Goal: Task Accomplishment & Management: Use online tool/utility

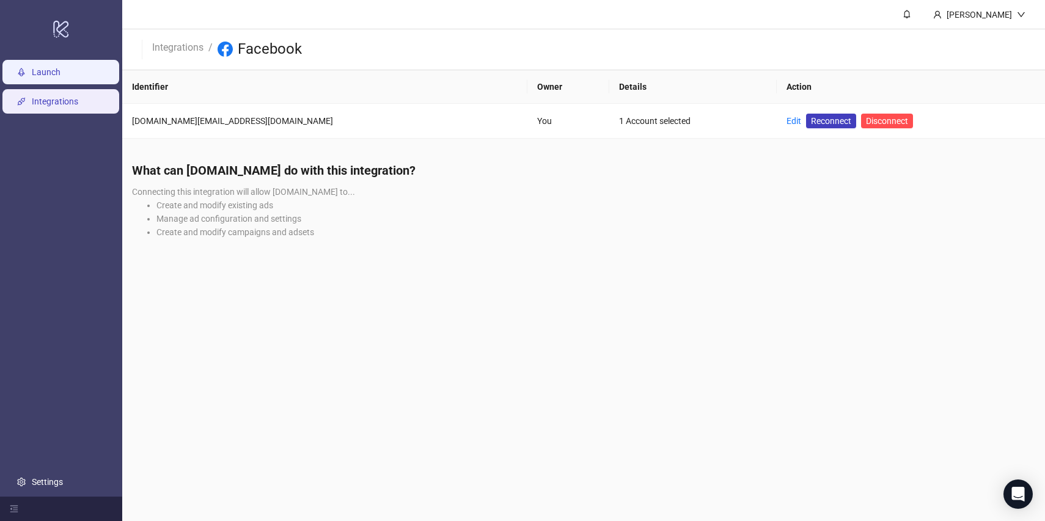
click at [43, 68] on link "Launch" at bounding box center [46, 72] width 29 height 10
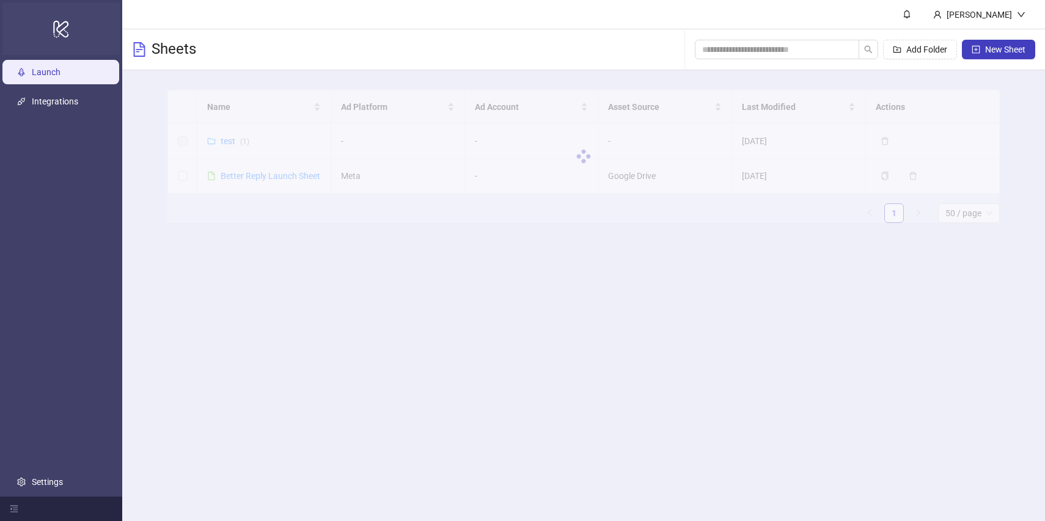
click at [65, 30] on icon "logo/logo-mobile" at bounding box center [61, 28] width 17 height 29
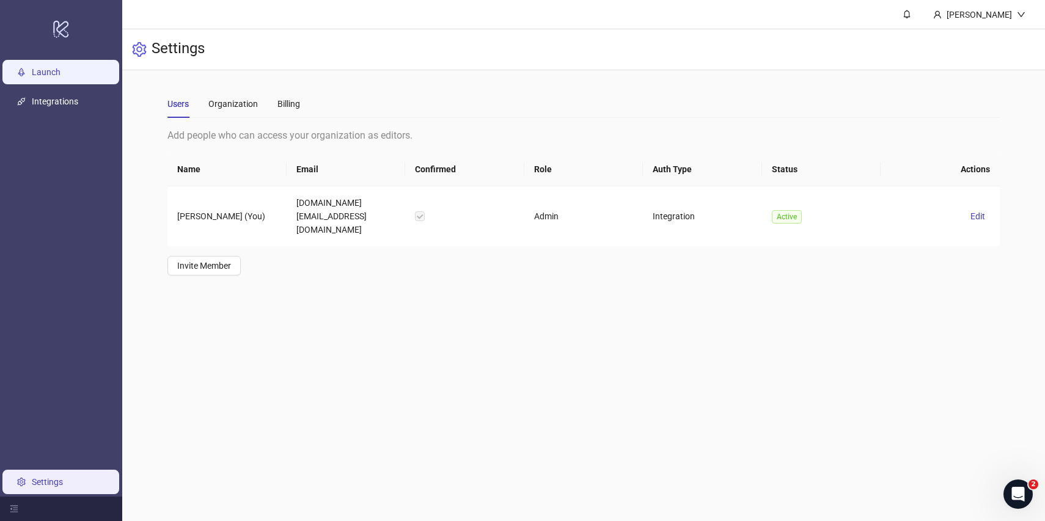
click at [56, 77] on link "Launch" at bounding box center [46, 72] width 29 height 10
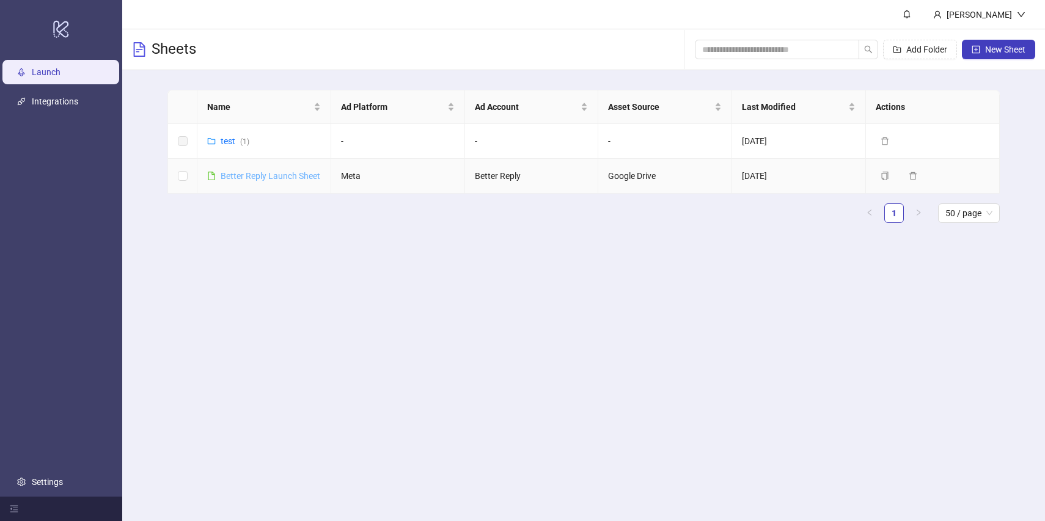
click at [300, 178] on link "Better Reply Launch Sheet" at bounding box center [271, 176] width 100 height 10
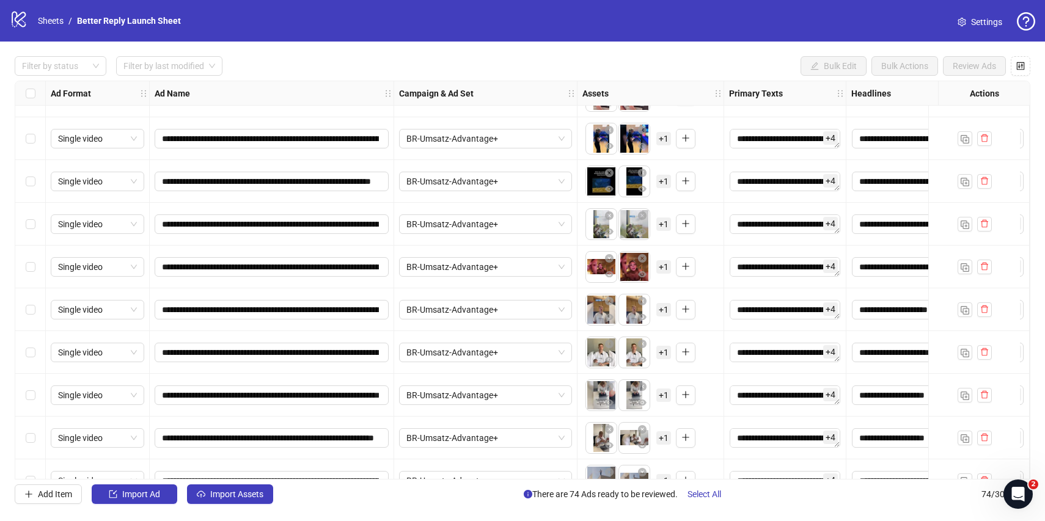
scroll to position [2796, 0]
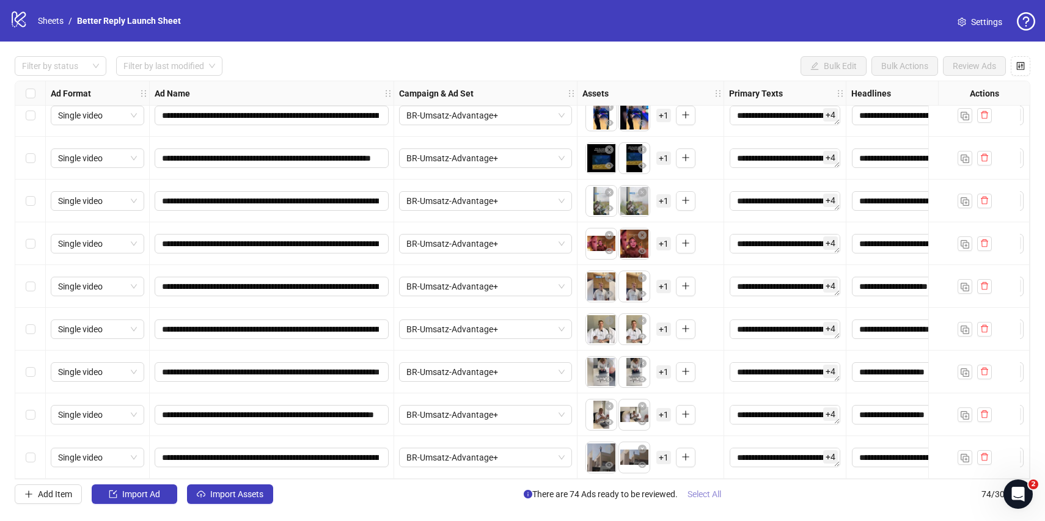
click at [702, 495] on span "Select All" at bounding box center [704, 494] width 34 height 10
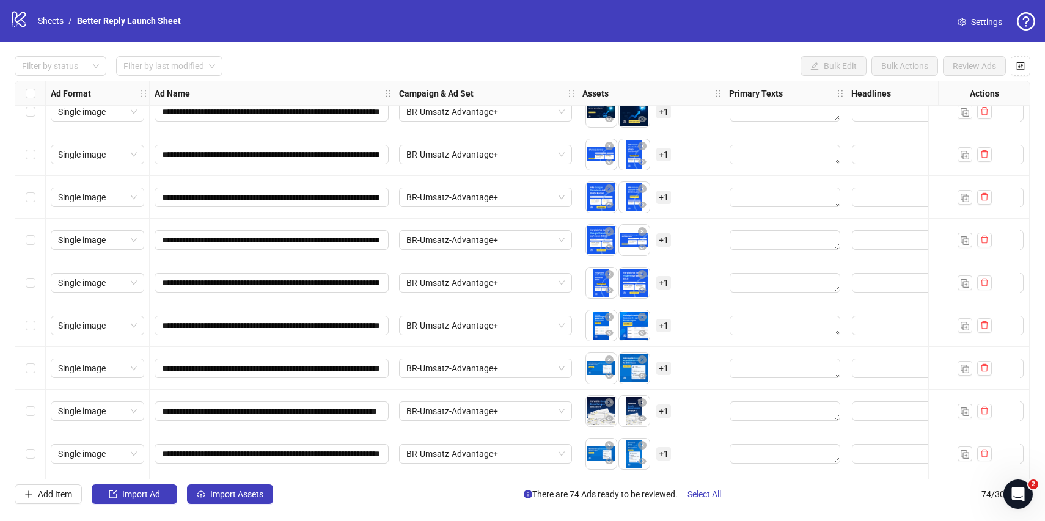
scroll to position [0, 0]
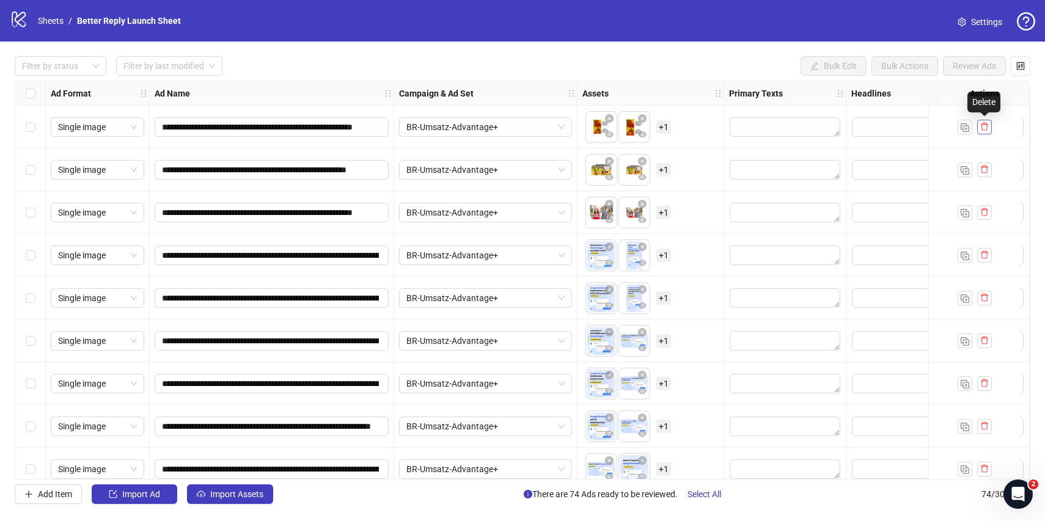
click at [984, 128] on icon "delete" at bounding box center [984, 126] width 9 height 9
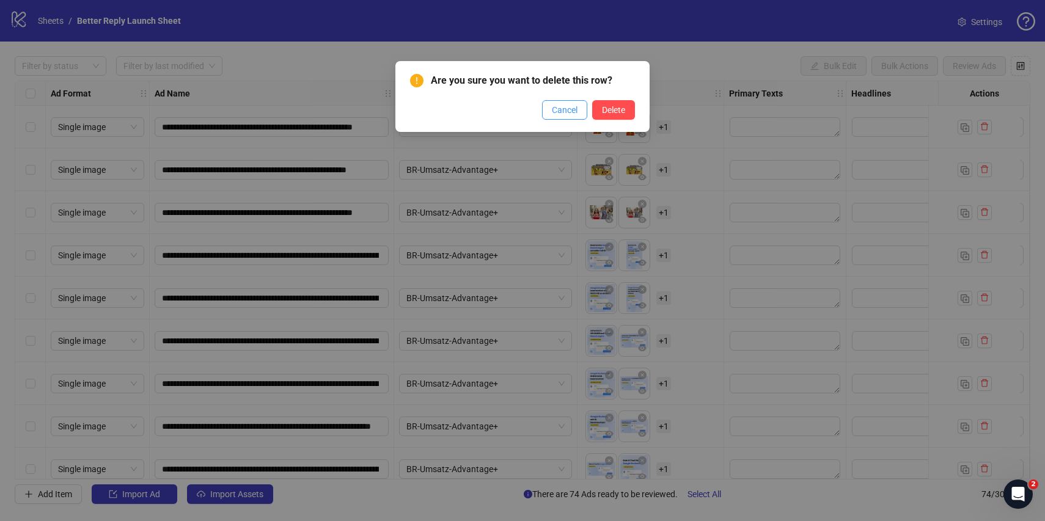
click at [558, 105] on span "Cancel" at bounding box center [565, 110] width 26 height 10
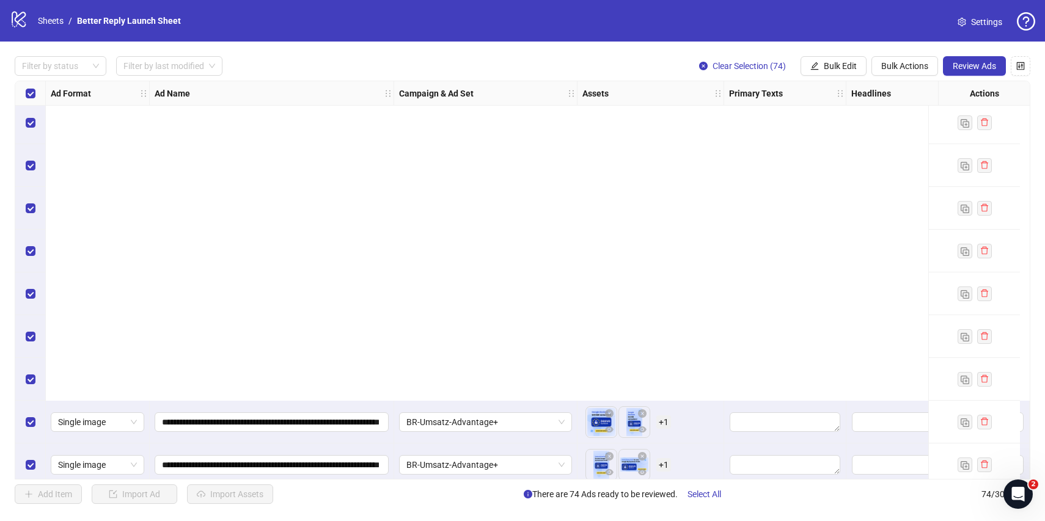
scroll to position [2796, 0]
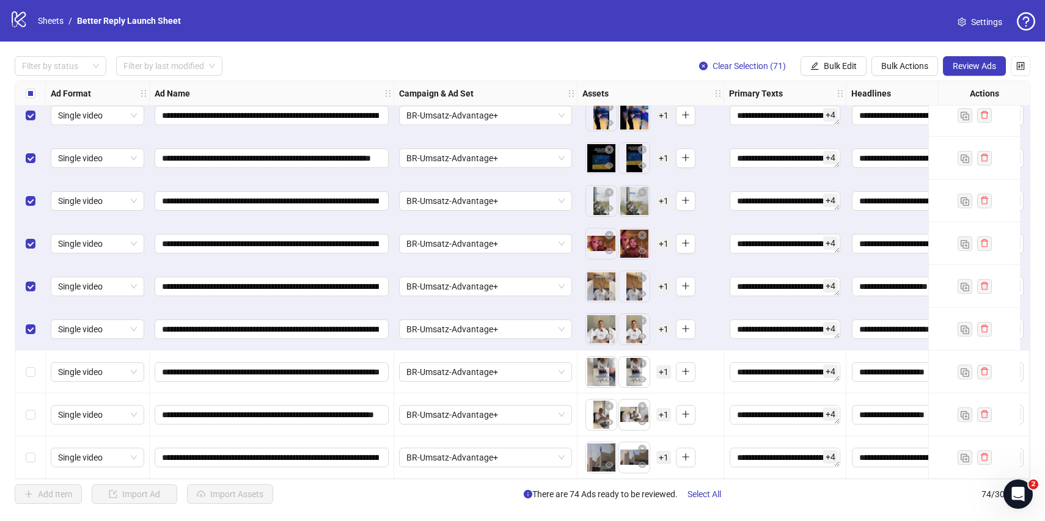
click at [32, 316] on div "Select row 71" at bounding box center [30, 329] width 31 height 43
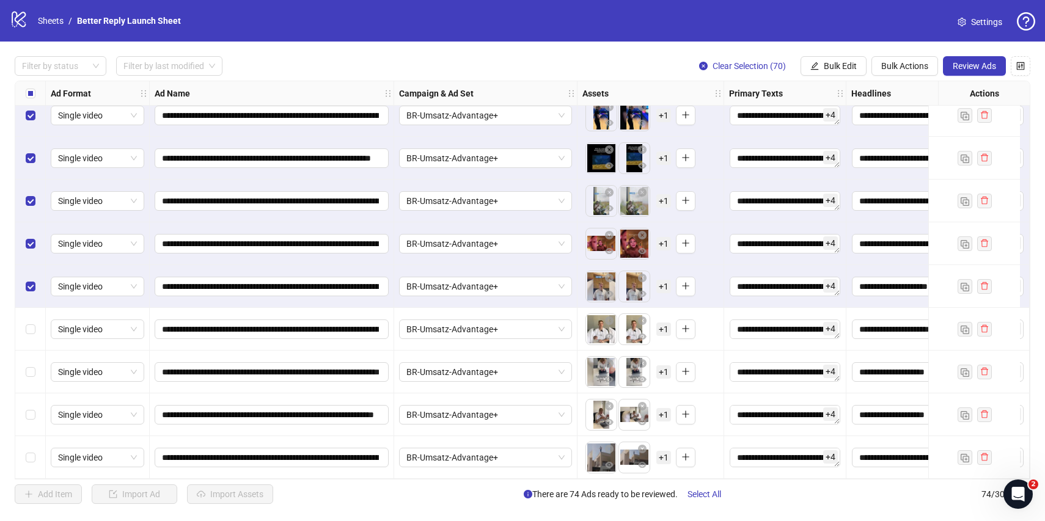
click at [27, 270] on div "Select row 70" at bounding box center [30, 286] width 31 height 43
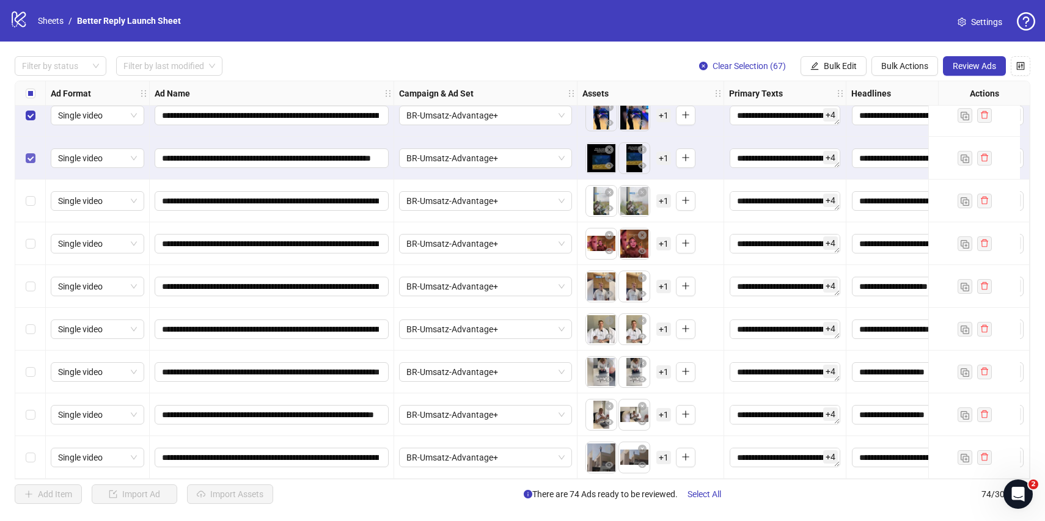
click at [27, 151] on label "Select row 67" at bounding box center [31, 157] width 10 height 13
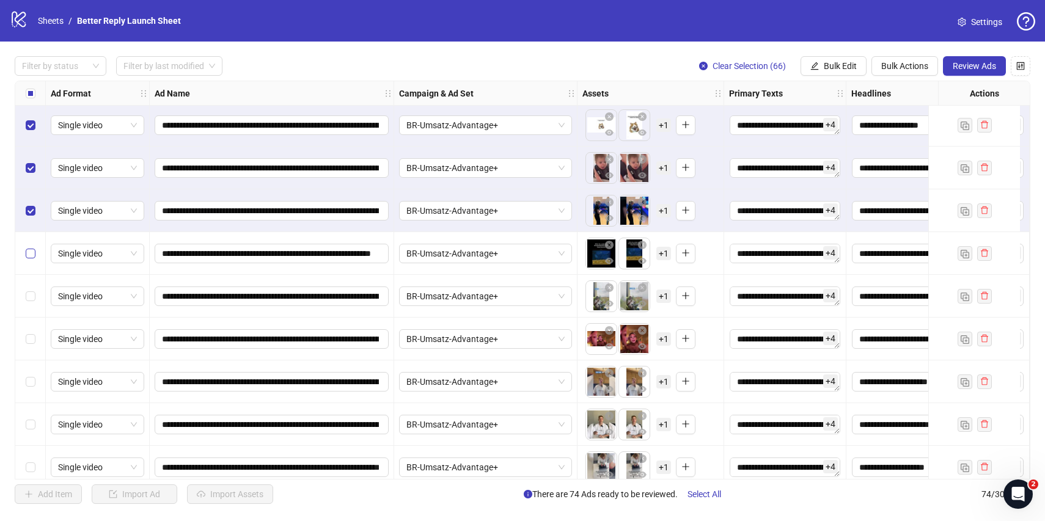
scroll to position [2674, 0]
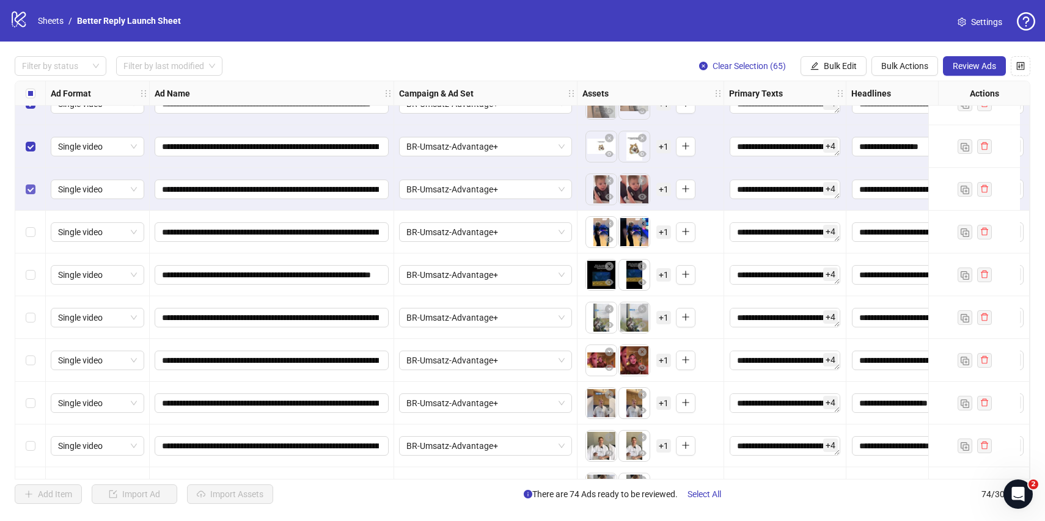
click at [29, 183] on label "Select row 65" at bounding box center [31, 189] width 10 height 13
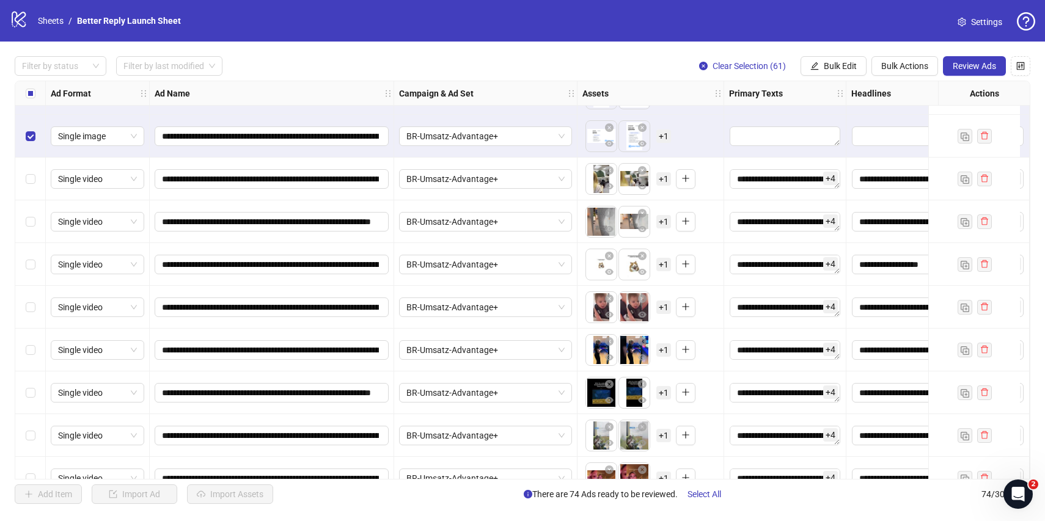
scroll to position [2481, 0]
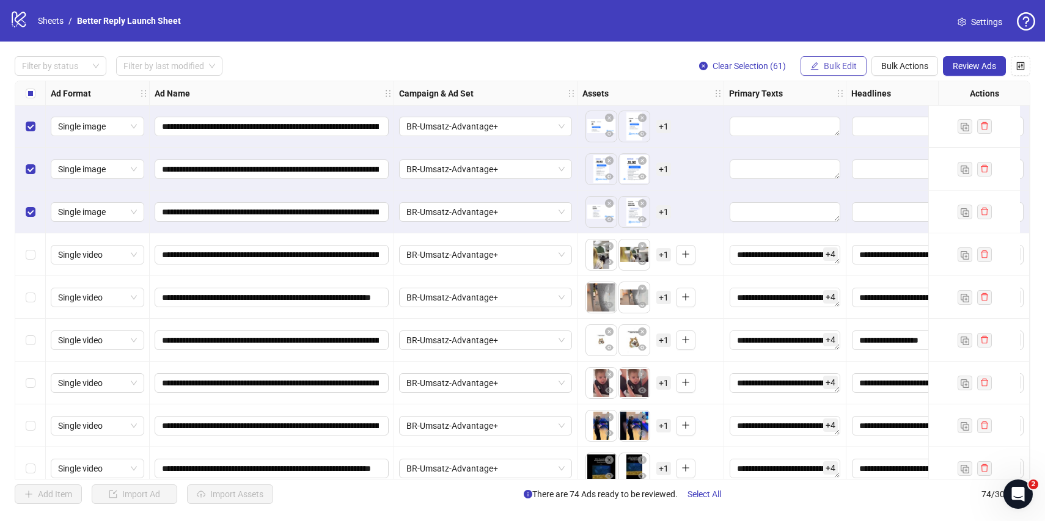
click at [855, 65] on span "Bulk Edit" at bounding box center [839, 66] width 33 height 10
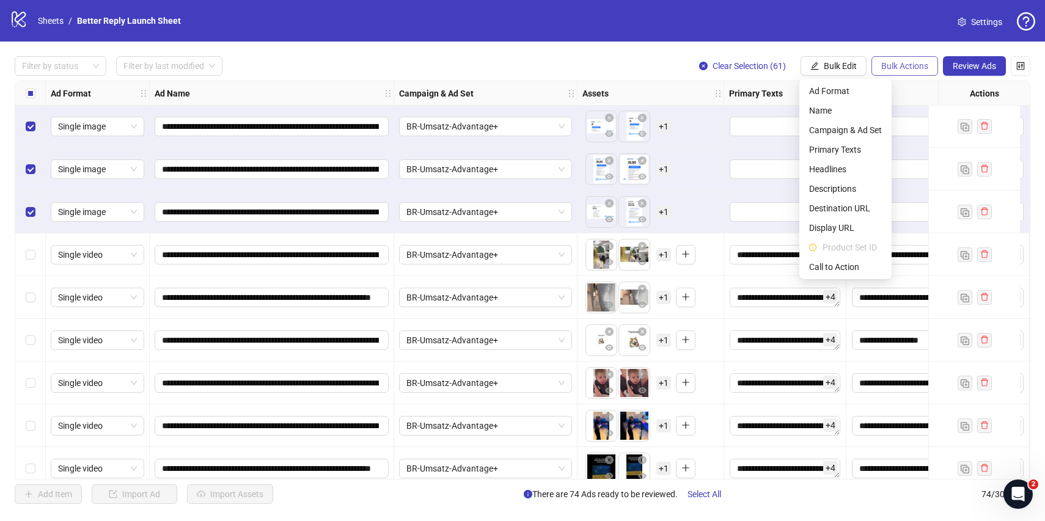
click at [902, 64] on span "Bulk Actions" at bounding box center [904, 66] width 47 height 10
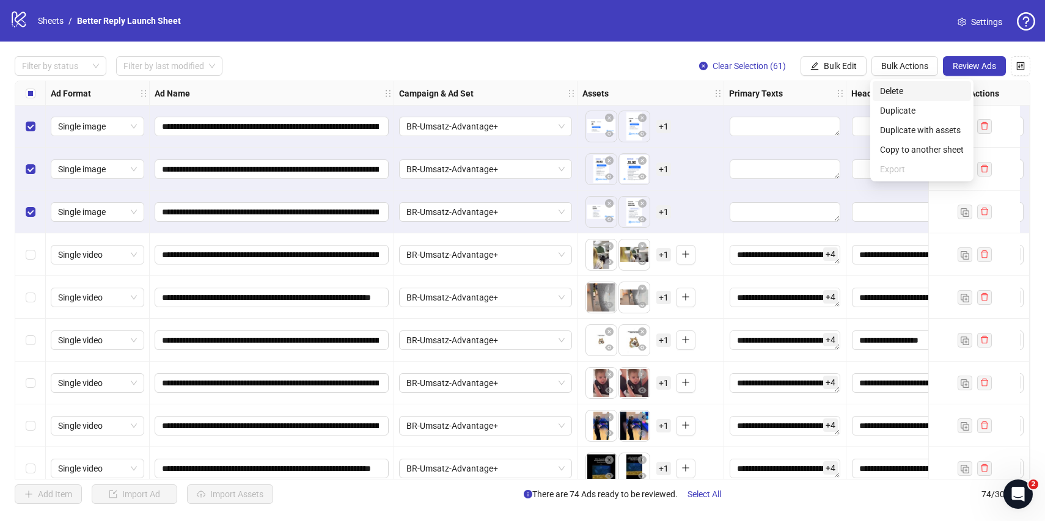
click at [903, 92] on span "Delete" at bounding box center [922, 90] width 84 height 13
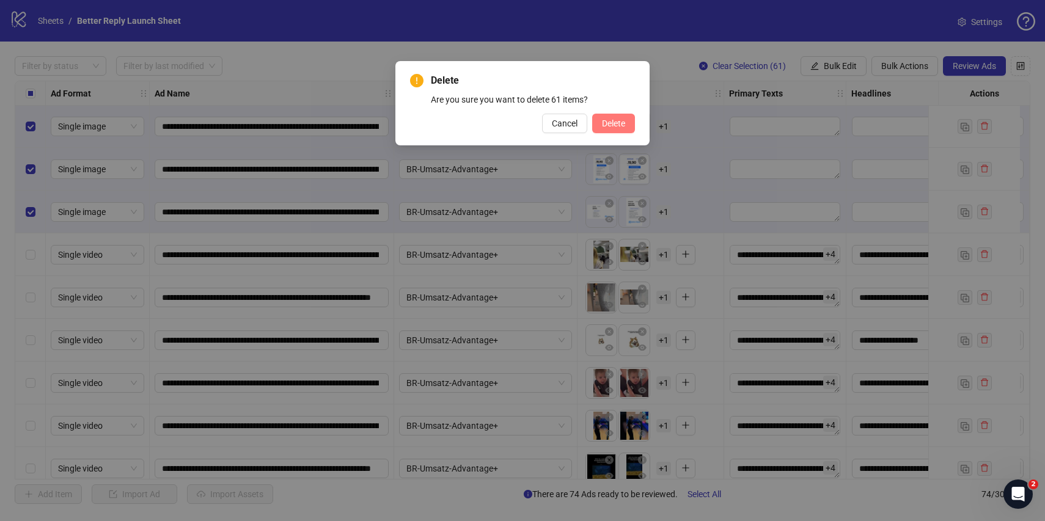
click at [616, 122] on span "Delete" at bounding box center [613, 124] width 23 height 10
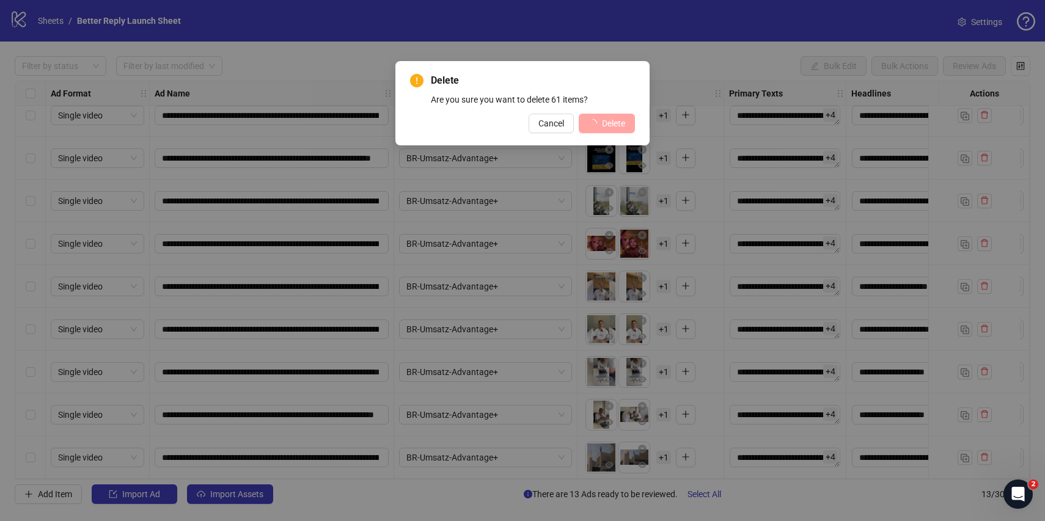
scroll to position [188, 0]
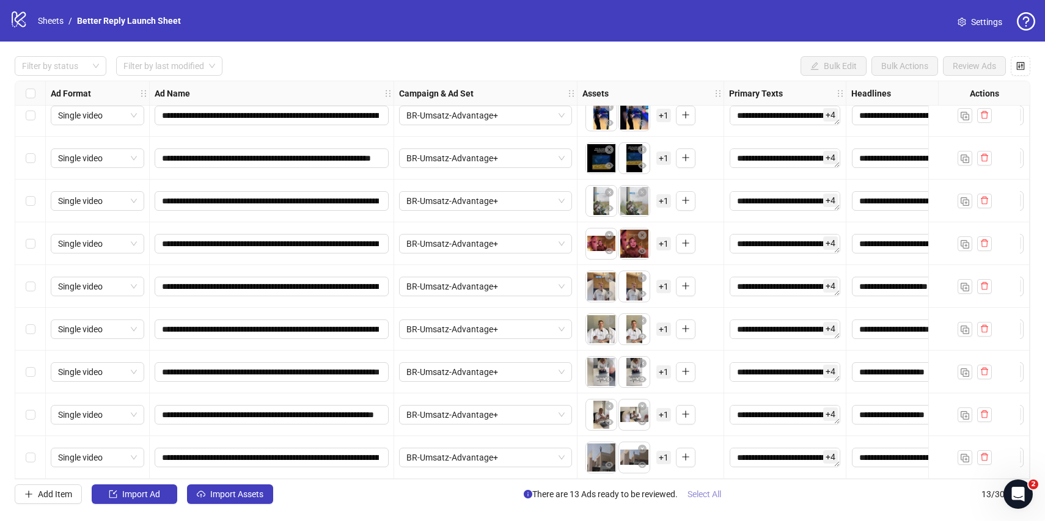
click at [699, 488] on button "Select All" at bounding box center [703, 494] width 53 height 20
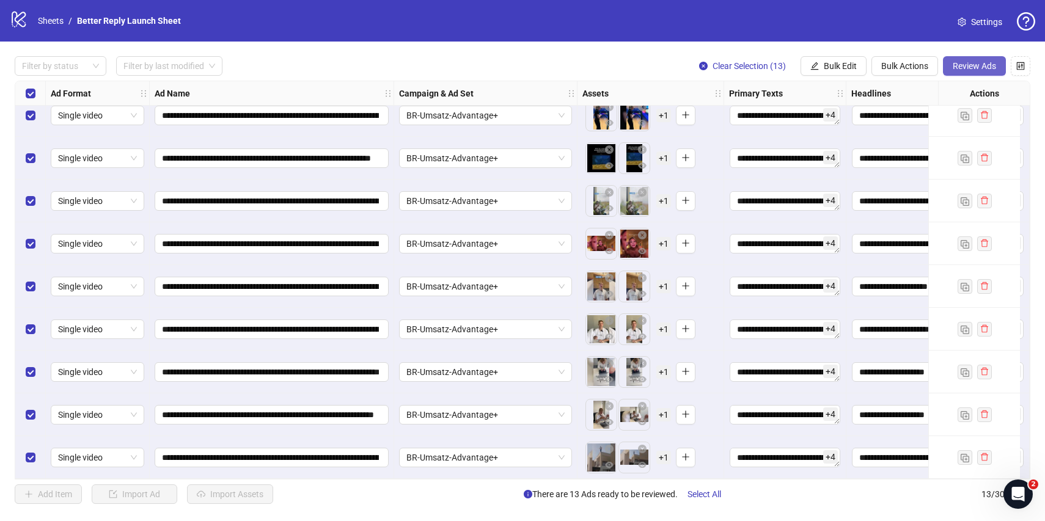
click at [988, 66] on span "Review Ads" at bounding box center [973, 66] width 43 height 10
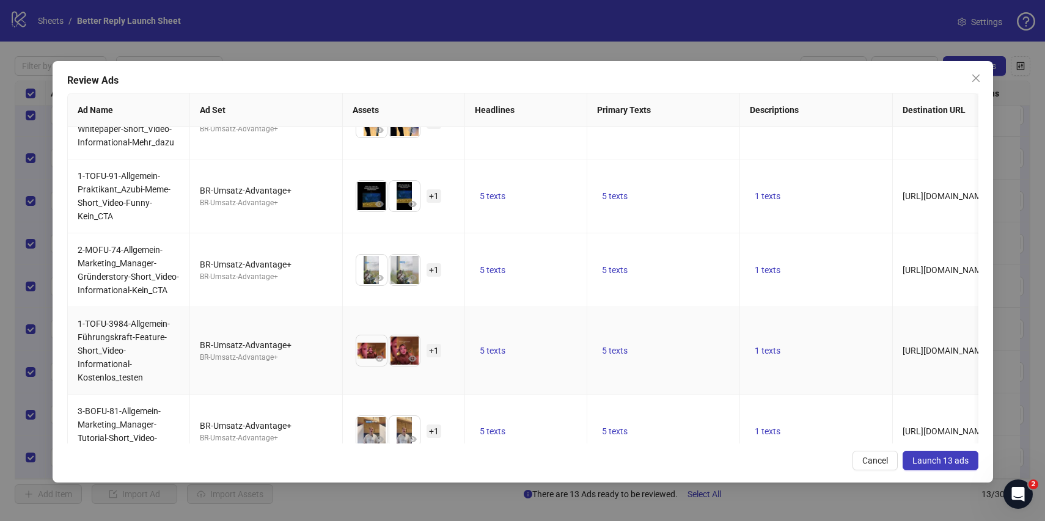
scroll to position [685, 0]
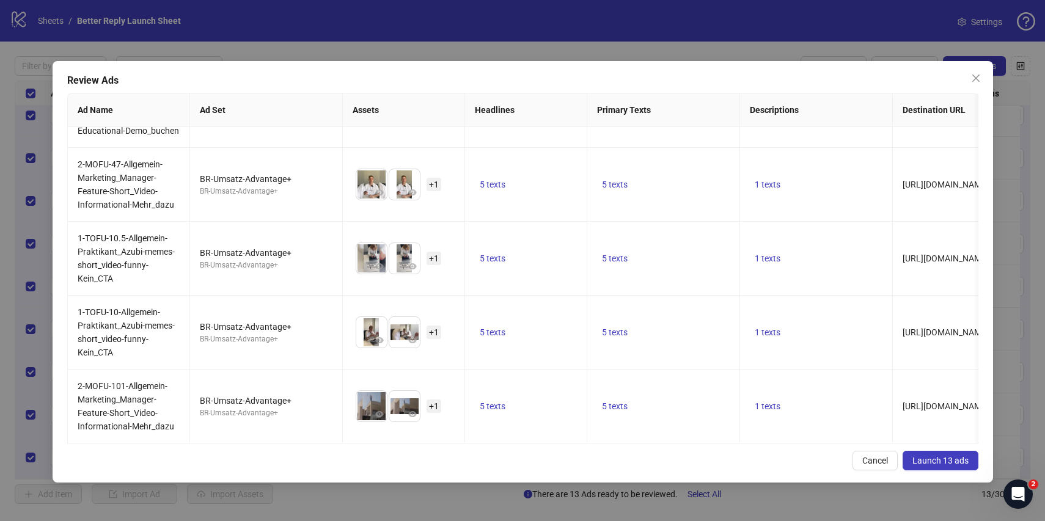
click at [938, 459] on span "Launch 13 ads" at bounding box center [940, 461] width 56 height 10
